Goal: Use online tool/utility: Use online tool/utility

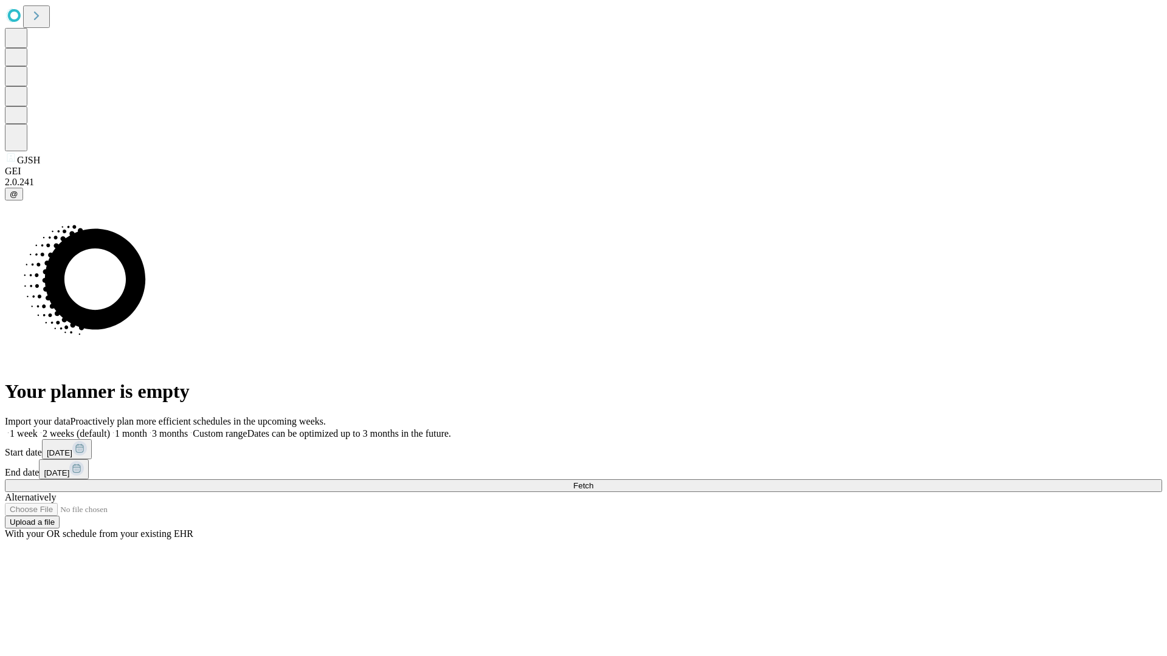
click at [593, 481] on span "Fetch" at bounding box center [583, 485] width 20 height 9
